Goal: Task Accomplishment & Management: Use online tool/utility

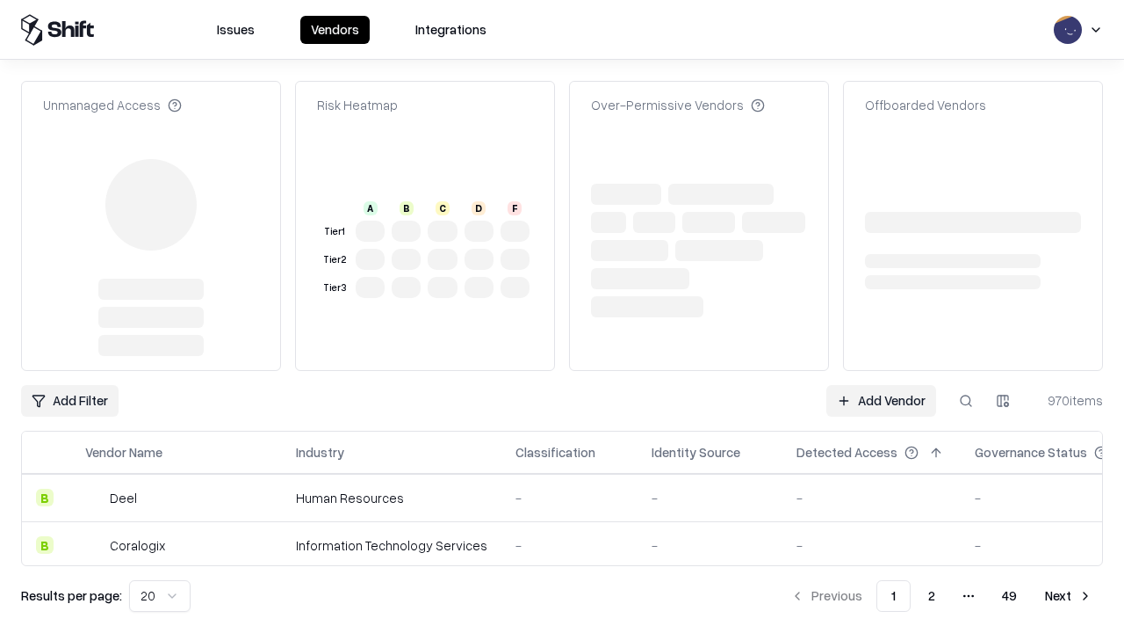
click at [881, 385] on link "Add Vendor" at bounding box center [882, 401] width 110 height 32
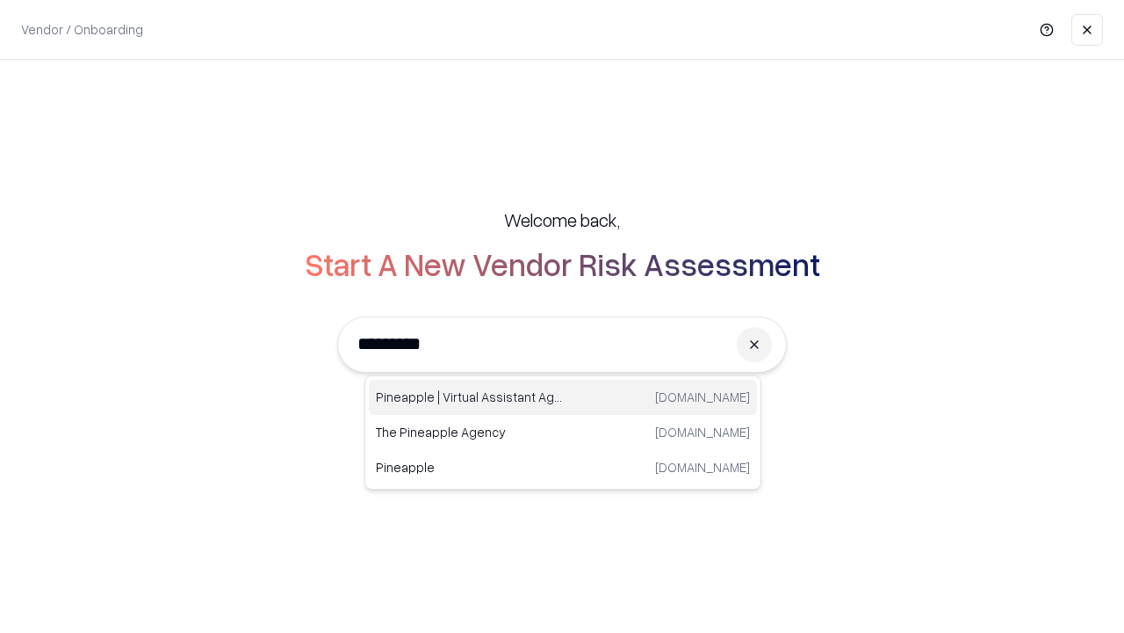
click at [563, 397] on div "Pineapple | Virtual Assistant Agency [DOMAIN_NAME]" at bounding box center [563, 397] width 388 height 35
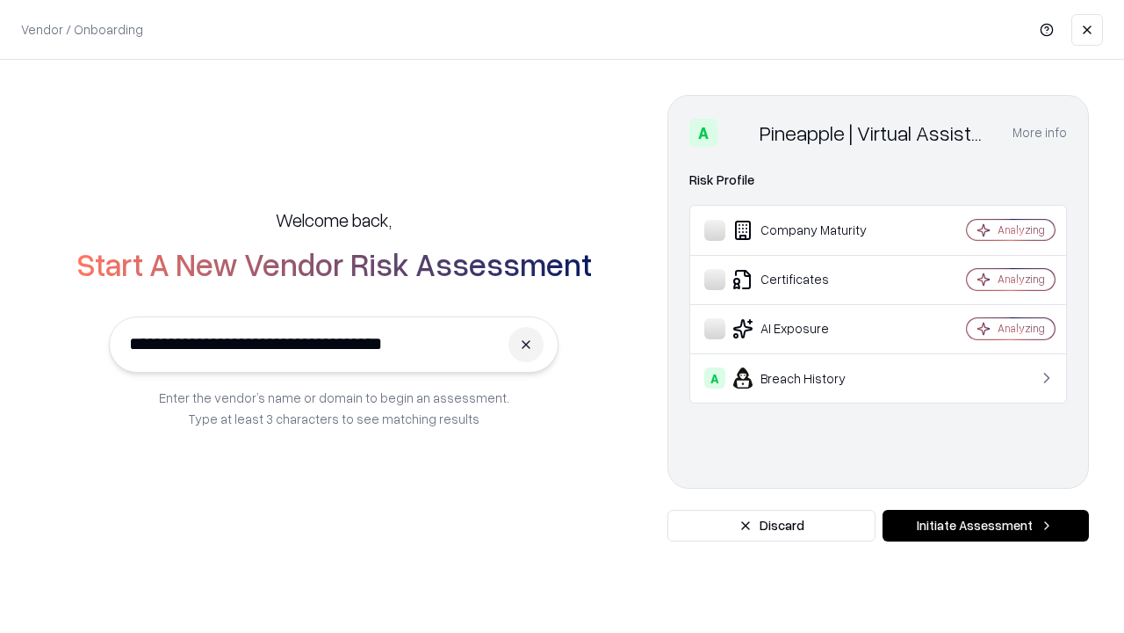
type input "**********"
click at [986, 525] on button "Initiate Assessment" at bounding box center [986, 526] width 206 height 32
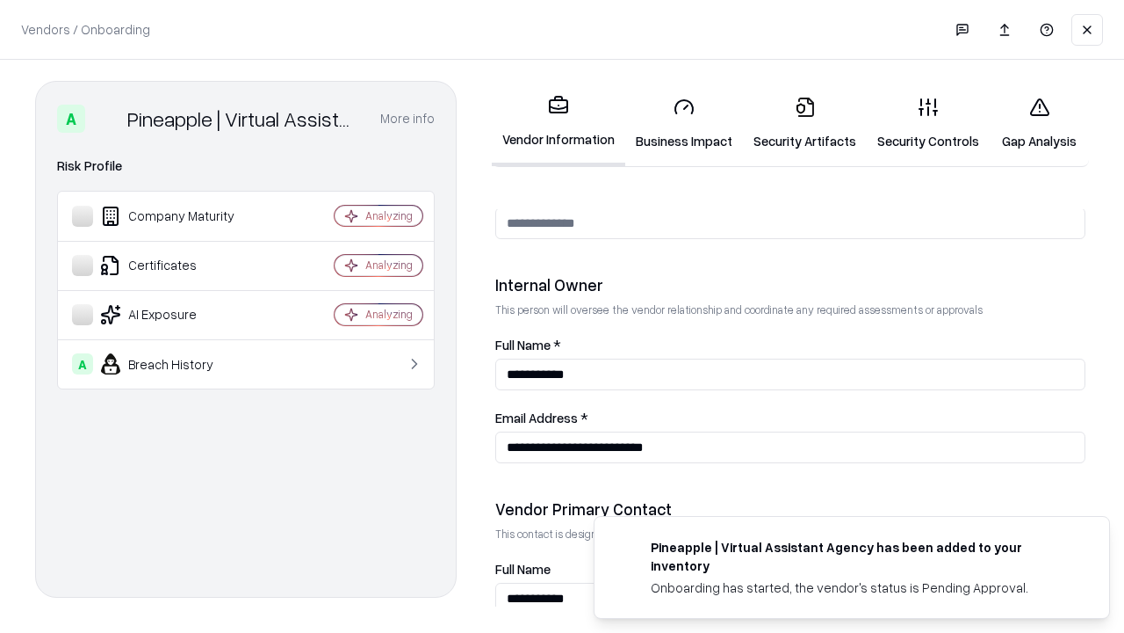
scroll to position [910, 0]
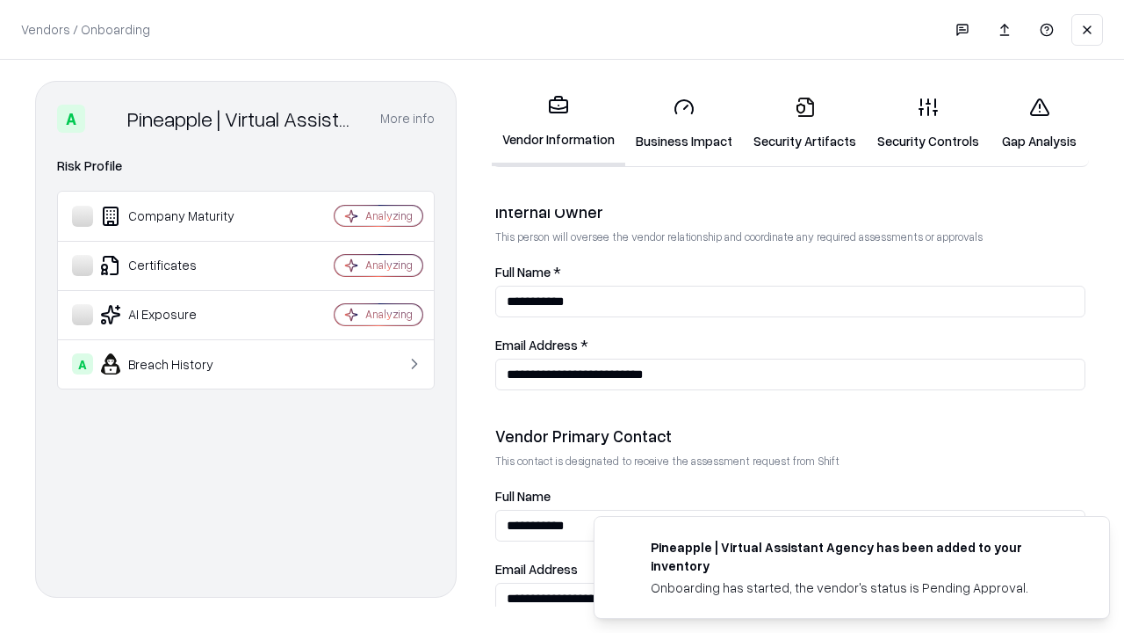
click at [684, 123] on link "Business Impact" at bounding box center [684, 124] width 118 height 82
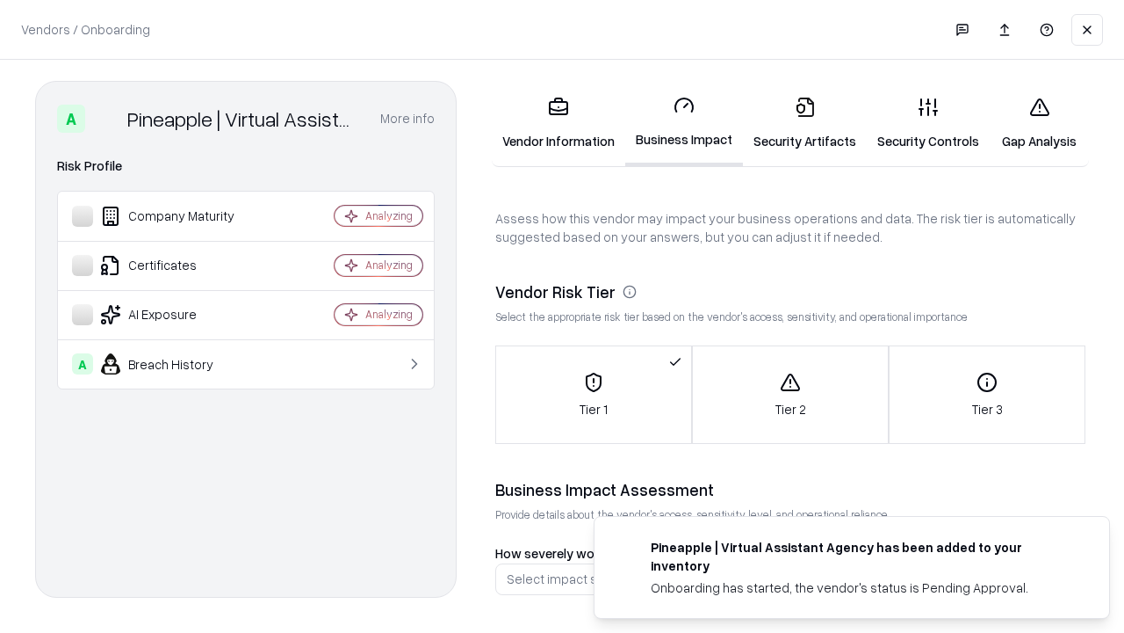
click at [1039, 123] on link "Gap Analysis" at bounding box center [1039, 124] width 99 height 82
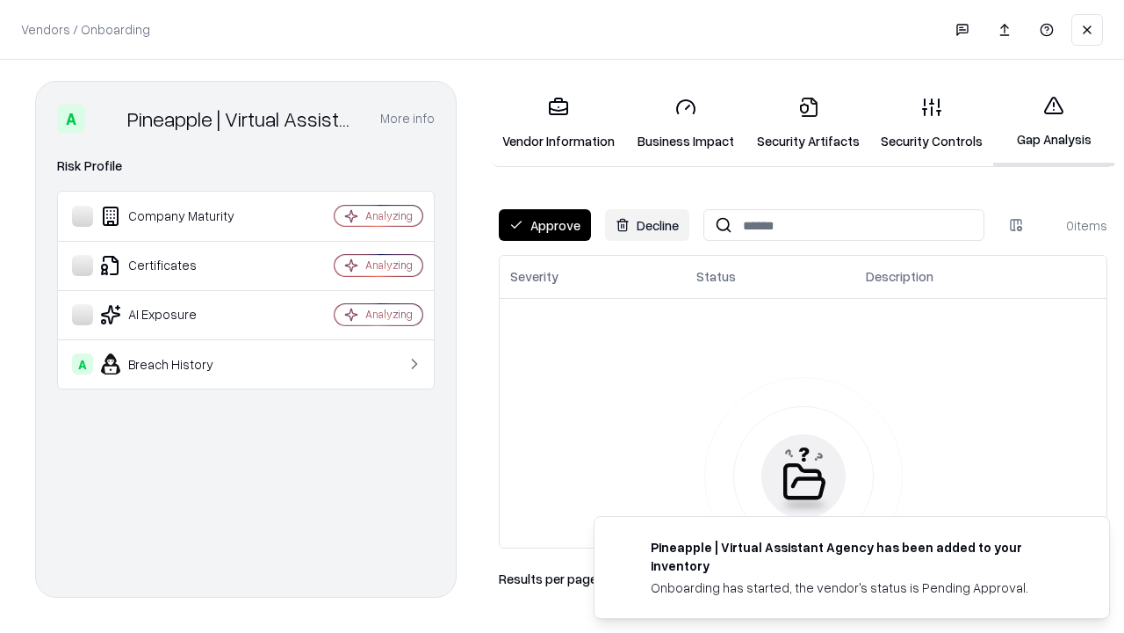
click at [545, 225] on button "Approve" at bounding box center [545, 225] width 92 height 32
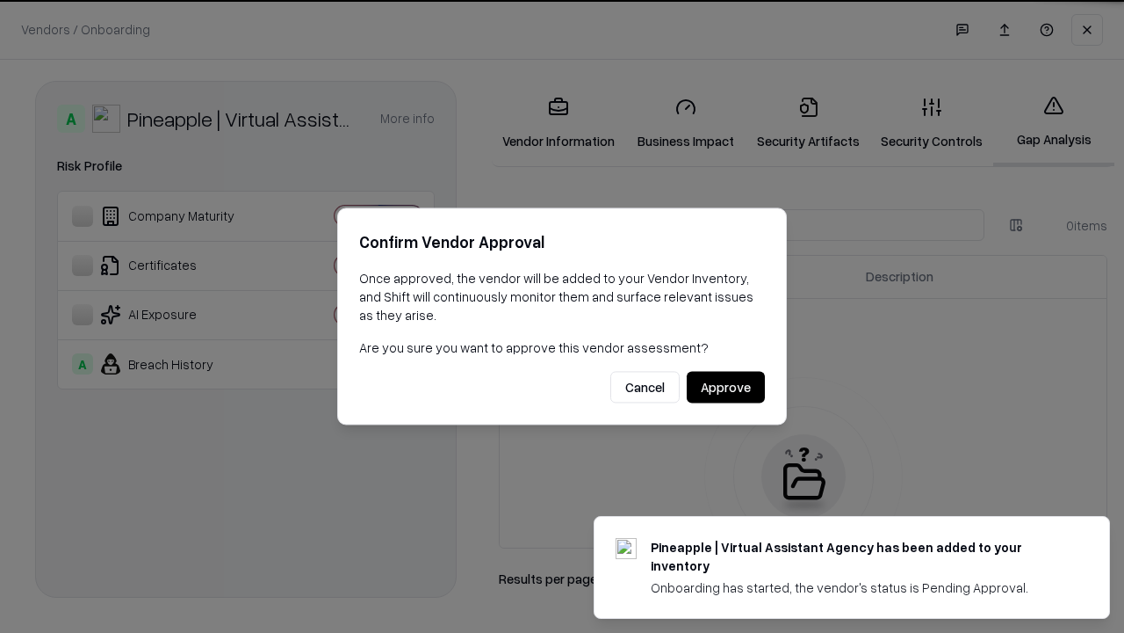
click at [726, 387] on button "Approve" at bounding box center [726, 388] width 78 height 32
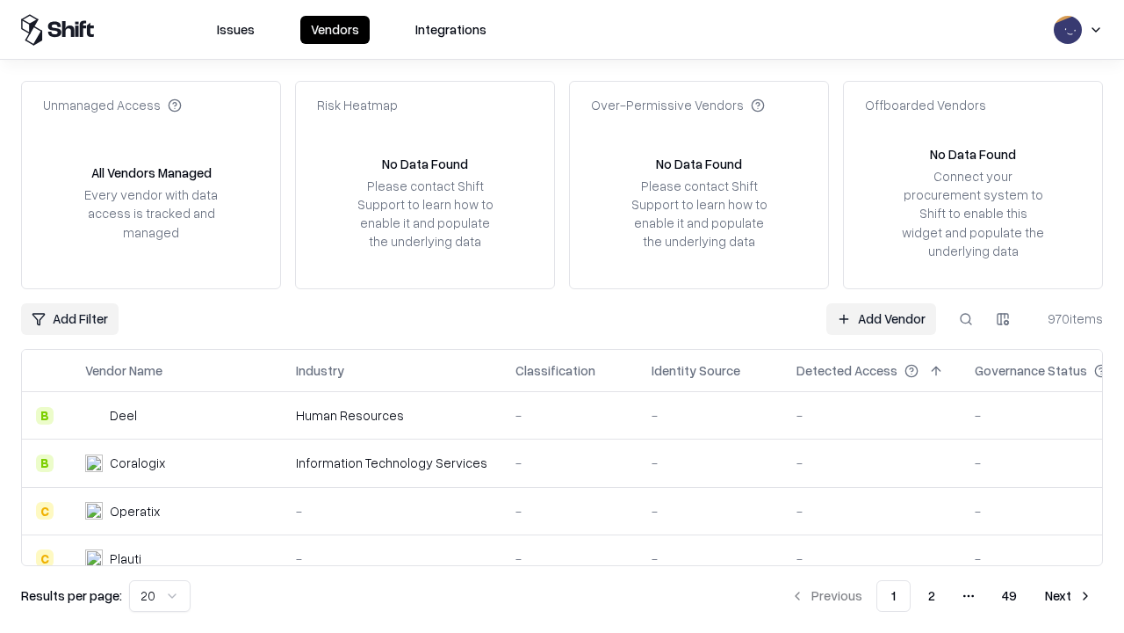
type input "**********"
click at [881, 318] on link "Add Vendor" at bounding box center [882, 319] width 110 height 32
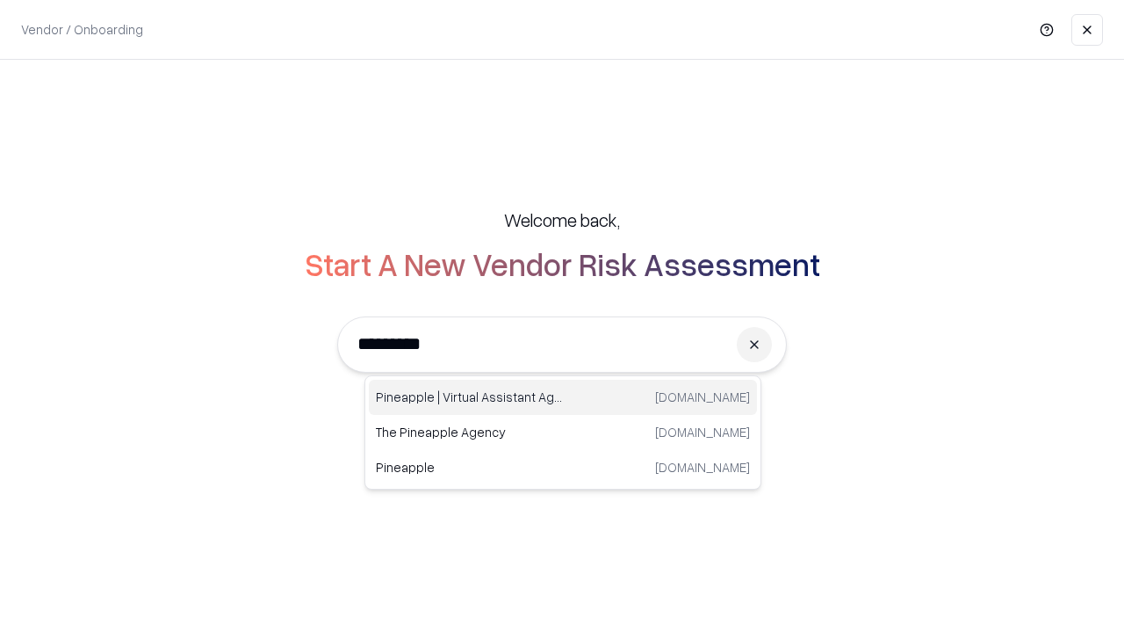
click at [563, 397] on div "Pineapple | Virtual Assistant Agency [DOMAIN_NAME]" at bounding box center [563, 397] width 388 height 35
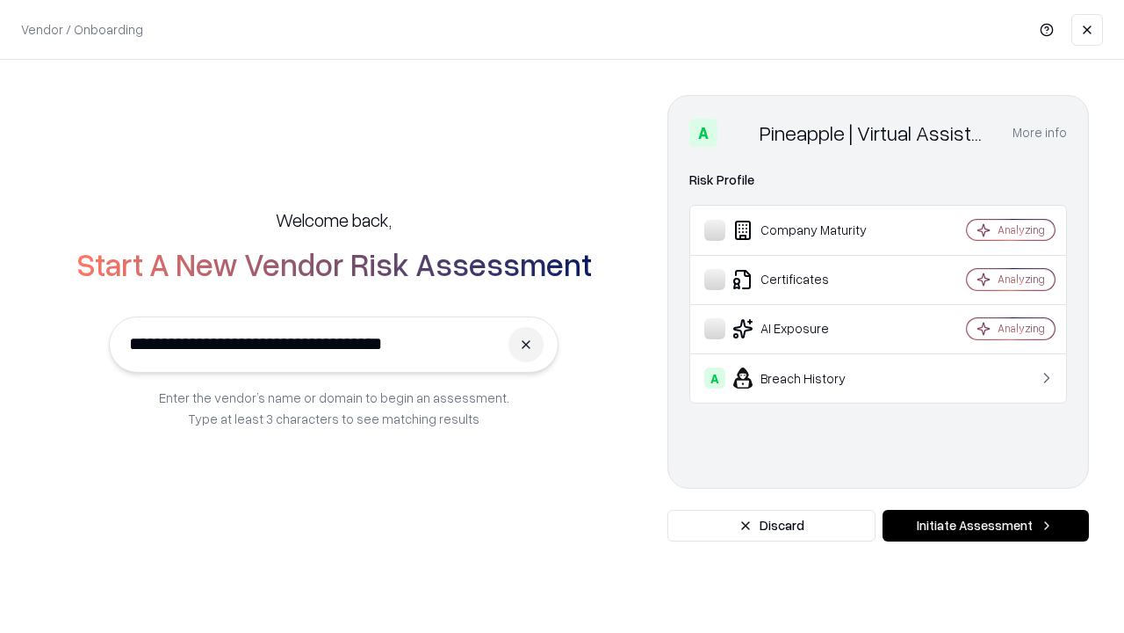
type input "**********"
click at [986, 525] on button "Initiate Assessment" at bounding box center [986, 526] width 206 height 32
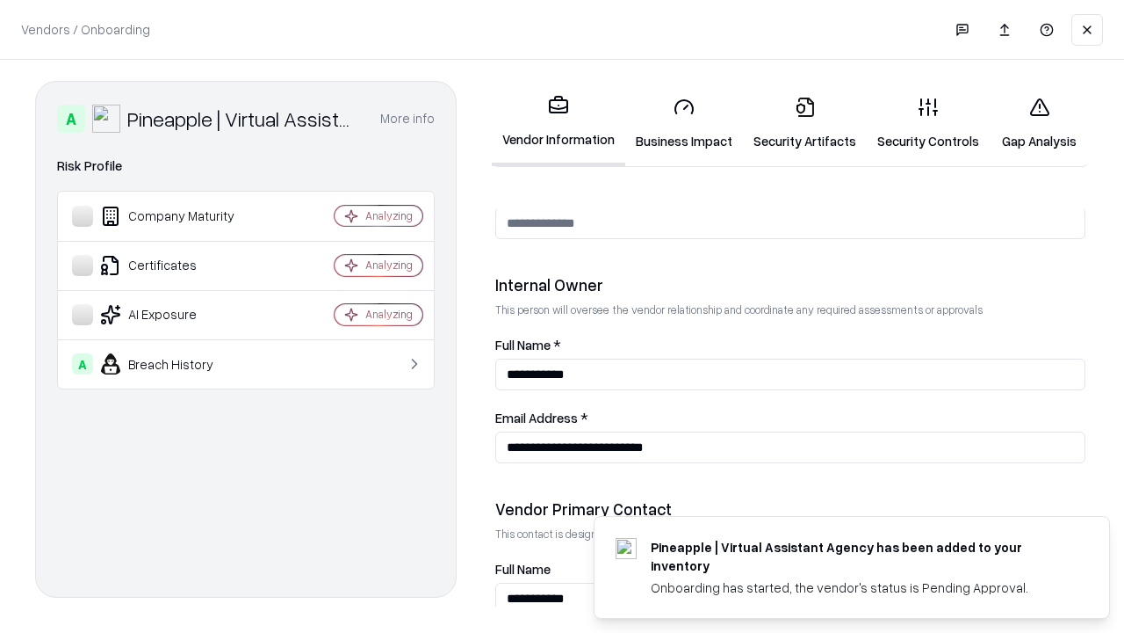
scroll to position [910, 0]
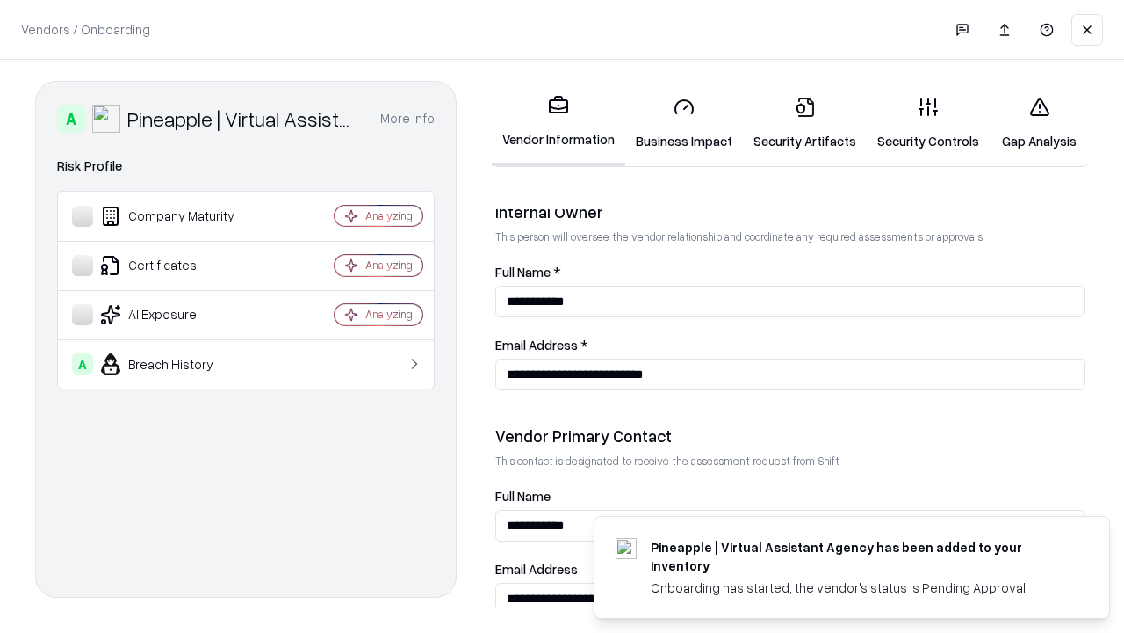
click at [1039, 123] on link "Gap Analysis" at bounding box center [1039, 124] width 99 height 82
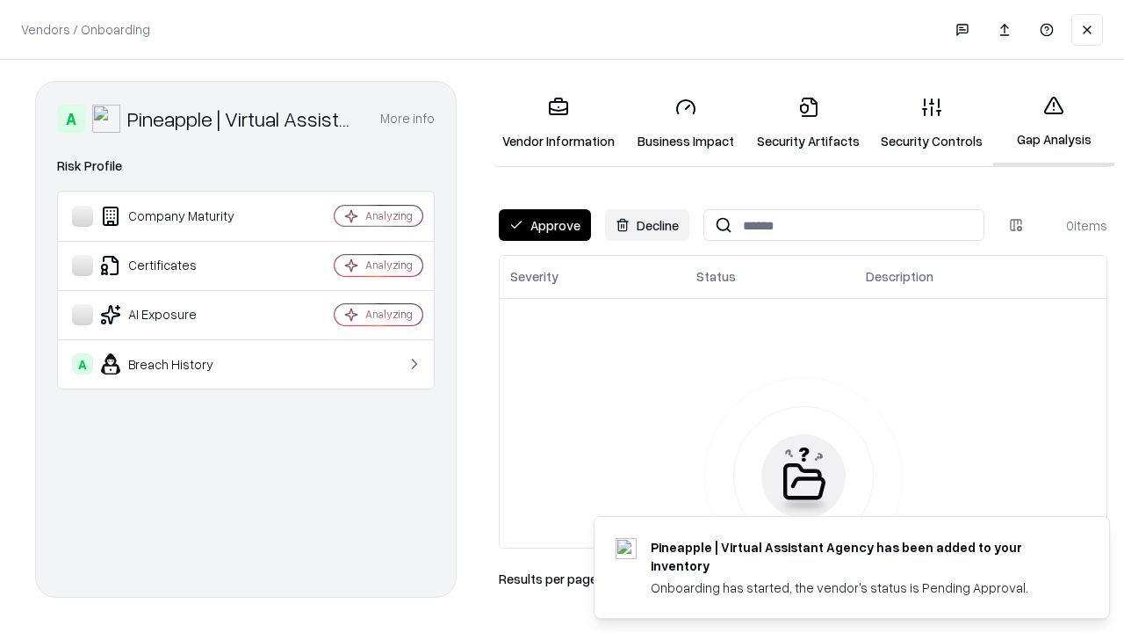
click at [545, 225] on button "Approve" at bounding box center [545, 225] width 92 height 32
